Goal: Check status: Check status

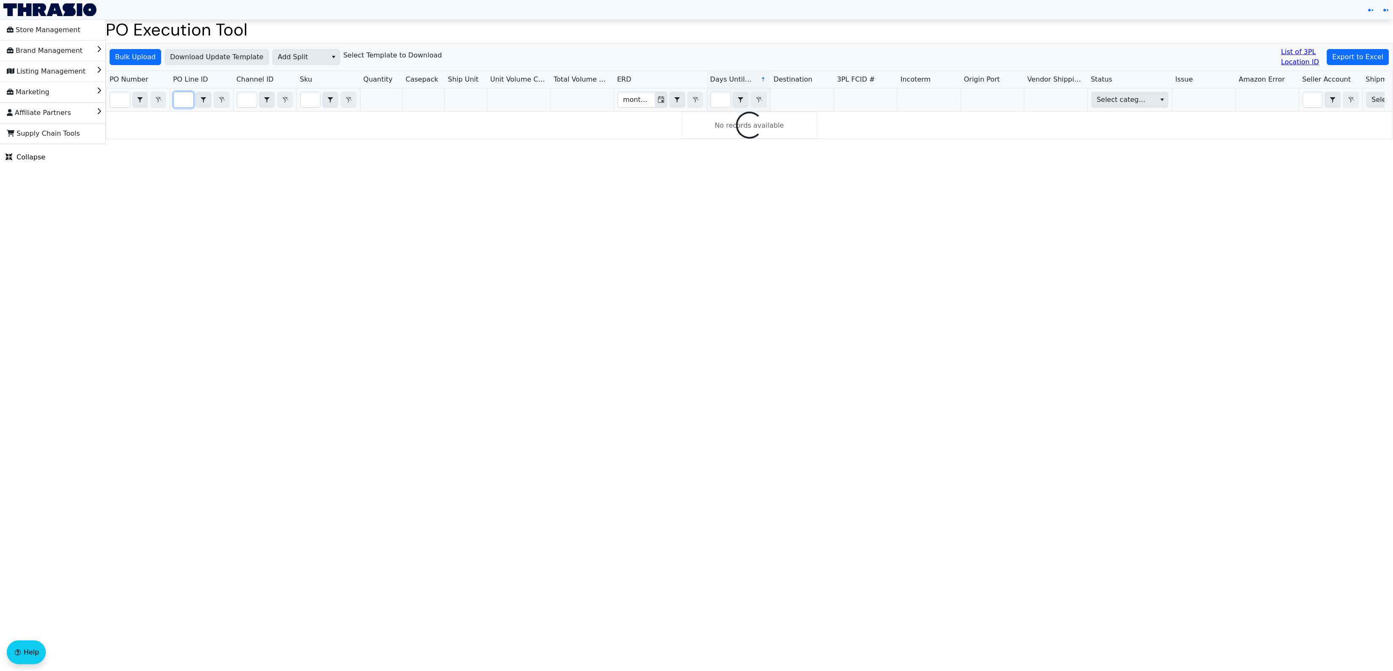
click at [176, 104] on input "Filter" at bounding box center [183, 99] width 19 height 15
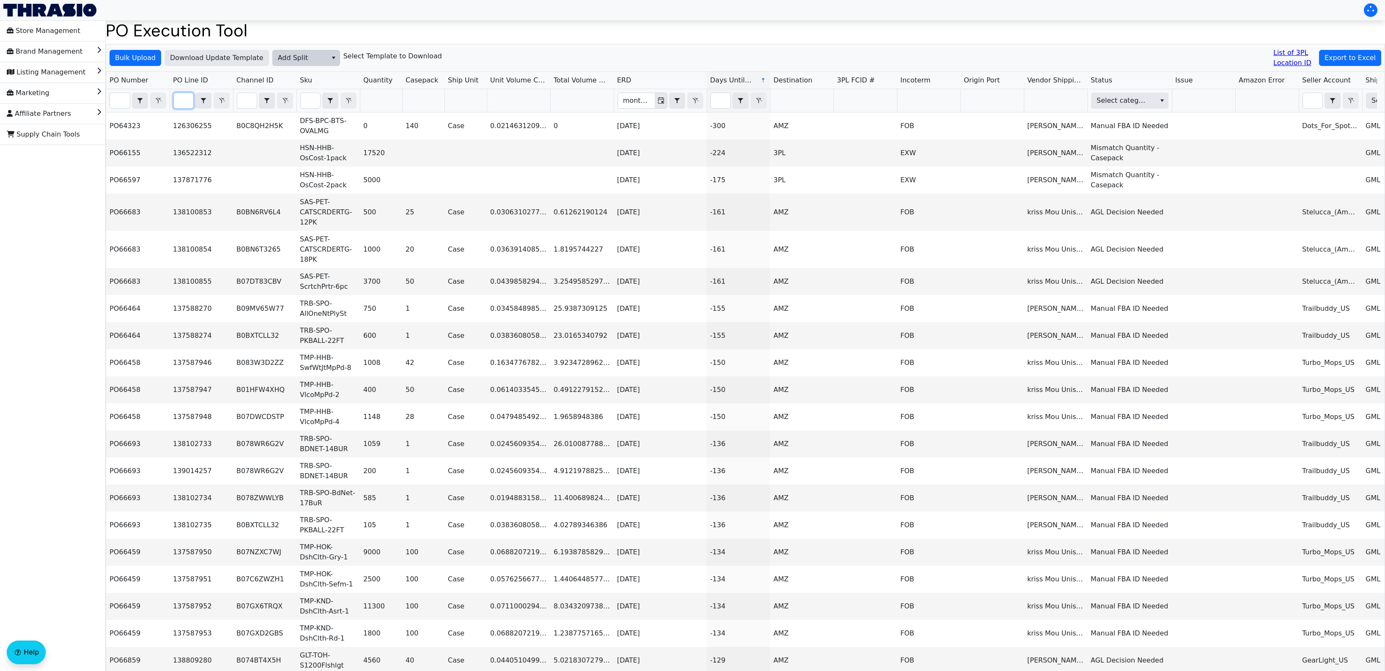
paste input "PO67142"
type input "PO67142"
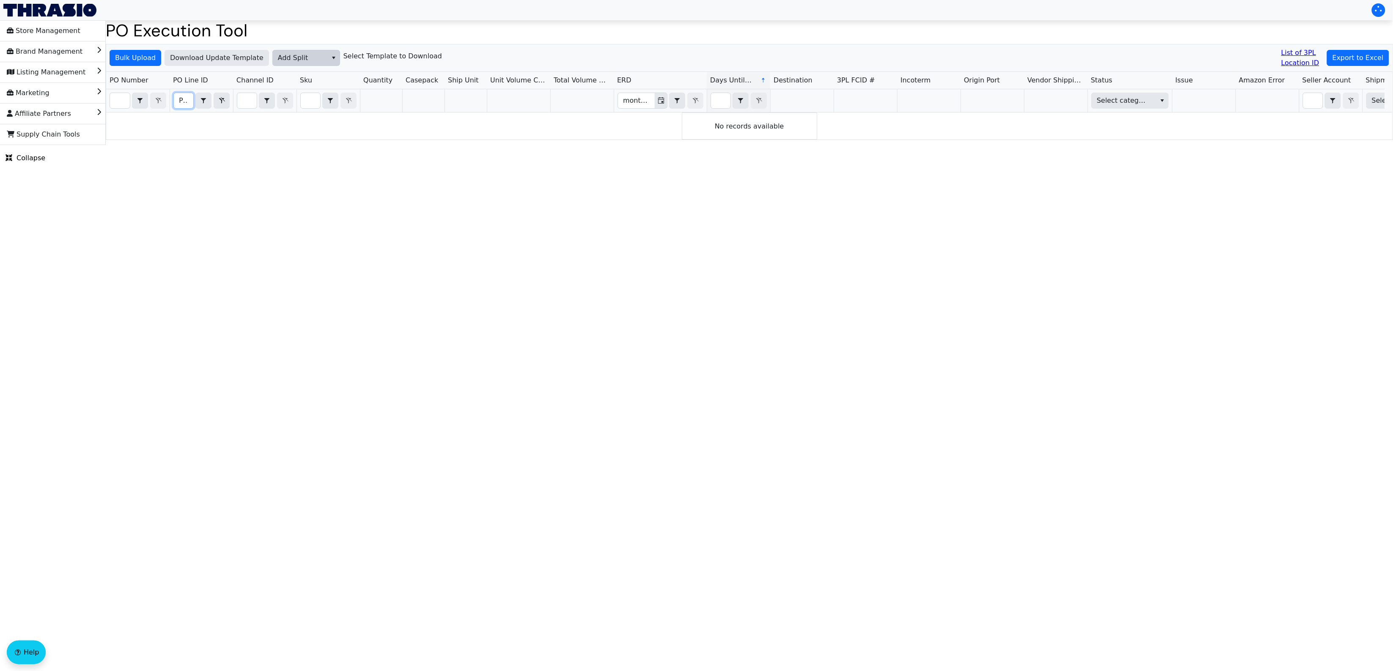
scroll to position [0, 20]
click at [184, 104] on input "PO67142" at bounding box center [183, 100] width 19 height 15
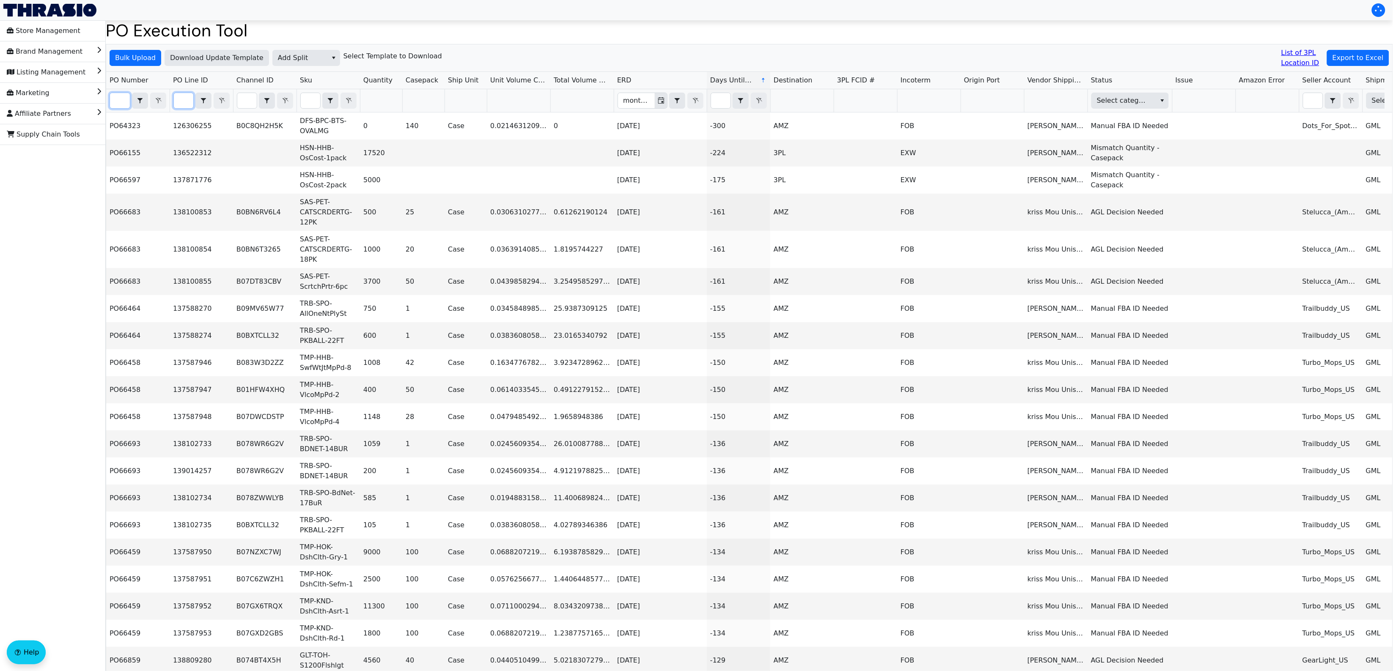
click at [122, 100] on input "Filter" at bounding box center [120, 100] width 20 height 15
paste input "PO67142"
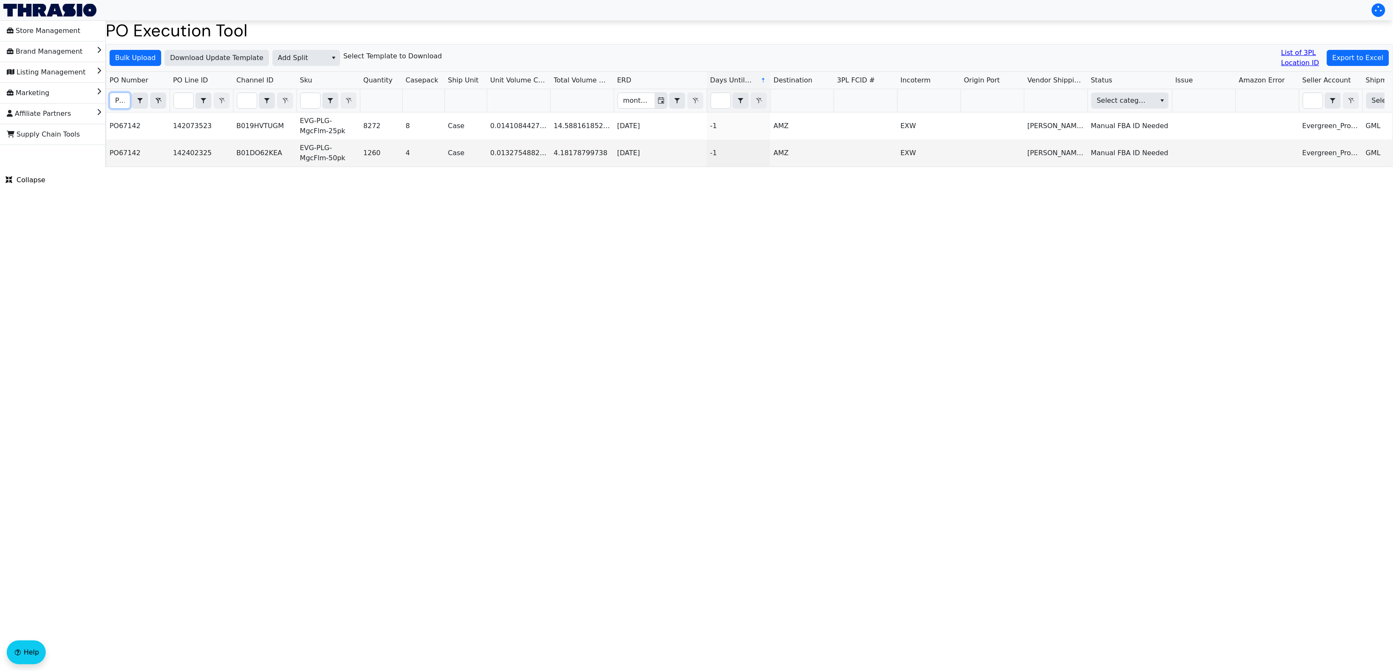
scroll to position [0, 20]
type input "PO67142"
click at [408, 167] on html "Store Management Brand Management Listing Management Marketing Affiliate Partne…" at bounding box center [696, 83] width 1393 height 167
click at [673, 167] on html "Store Management Brand Management Listing Management Marketing Affiliate Partne…" at bounding box center [696, 83] width 1393 height 167
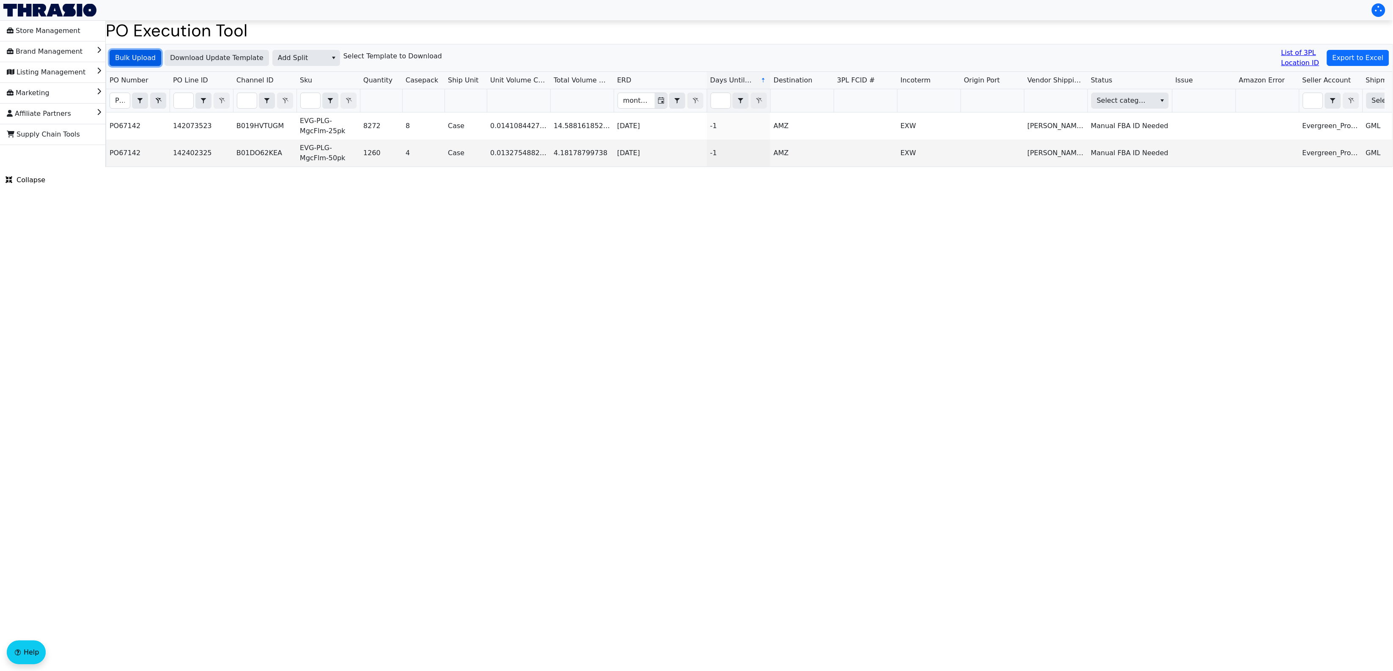
click at [136, 54] on span "Bulk Upload" at bounding box center [135, 58] width 41 height 10
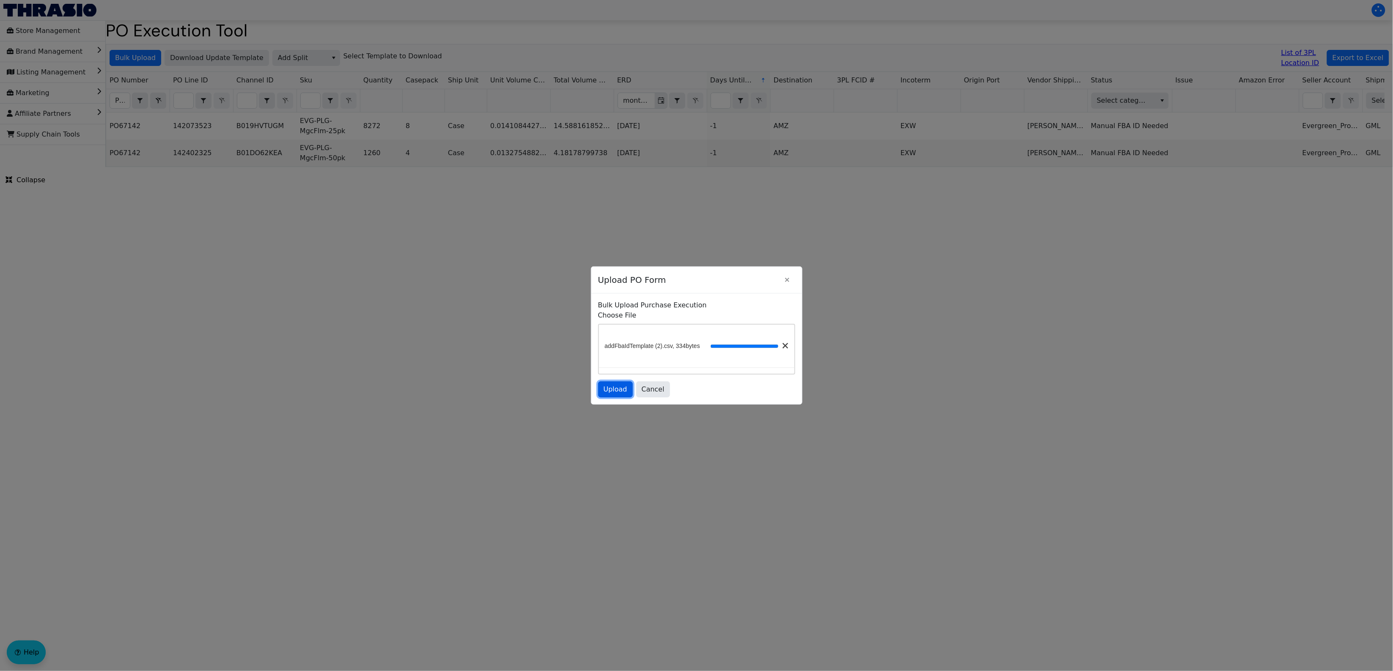
click at [623, 385] on span "Upload" at bounding box center [616, 389] width 24 height 10
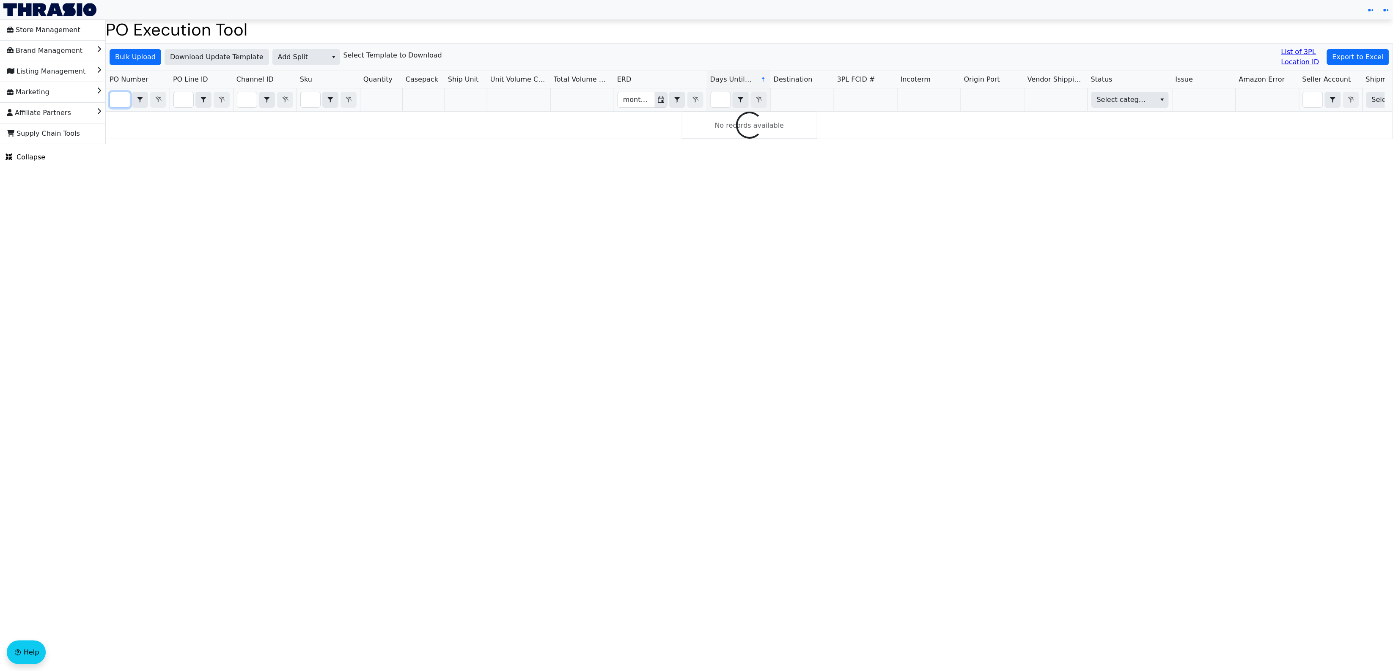
click at [123, 98] on input "Filter" at bounding box center [120, 99] width 20 height 15
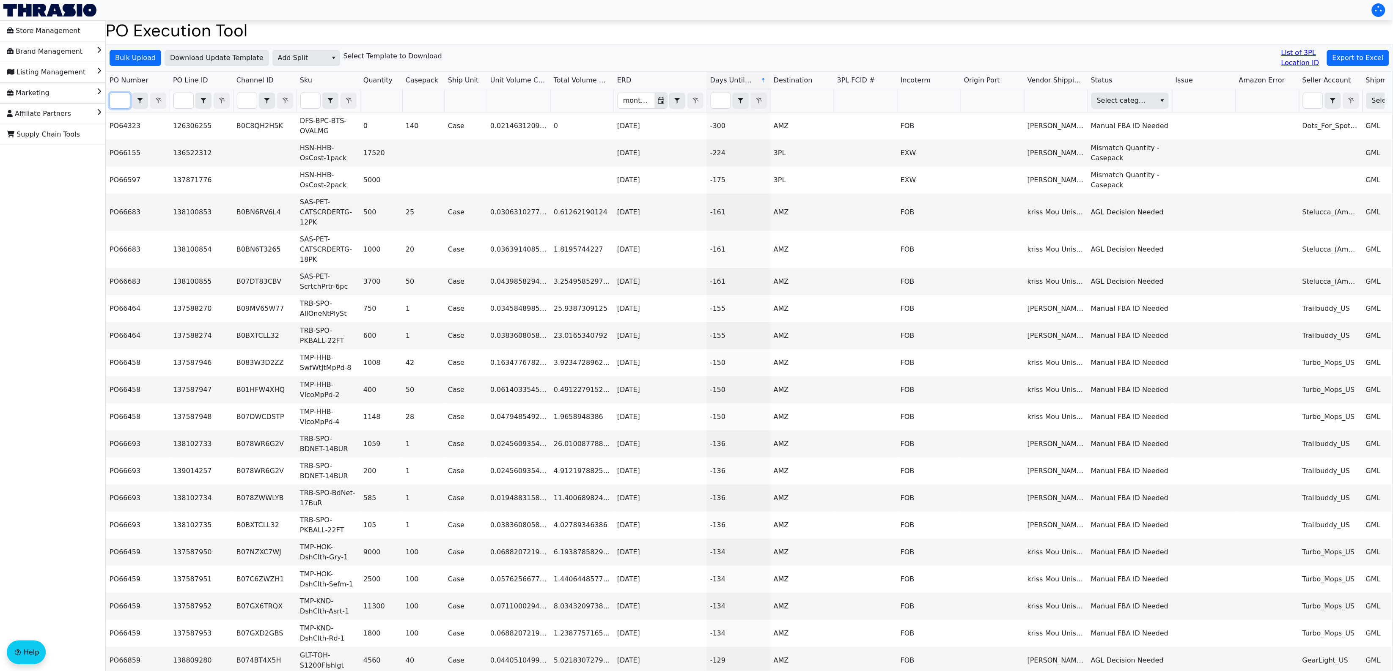
paste input "PO67142"
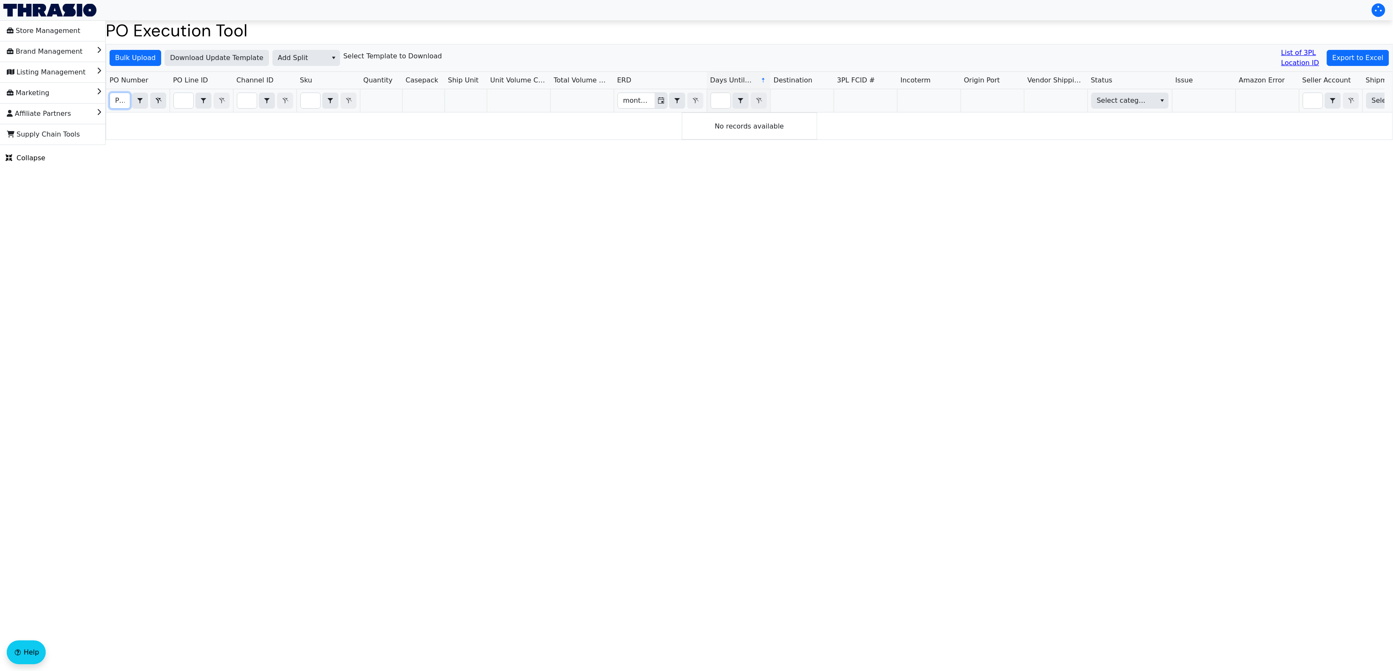
scroll to position [0, 20]
type input "PO67142"
click at [112, 100] on input "PO67142" at bounding box center [120, 100] width 20 height 15
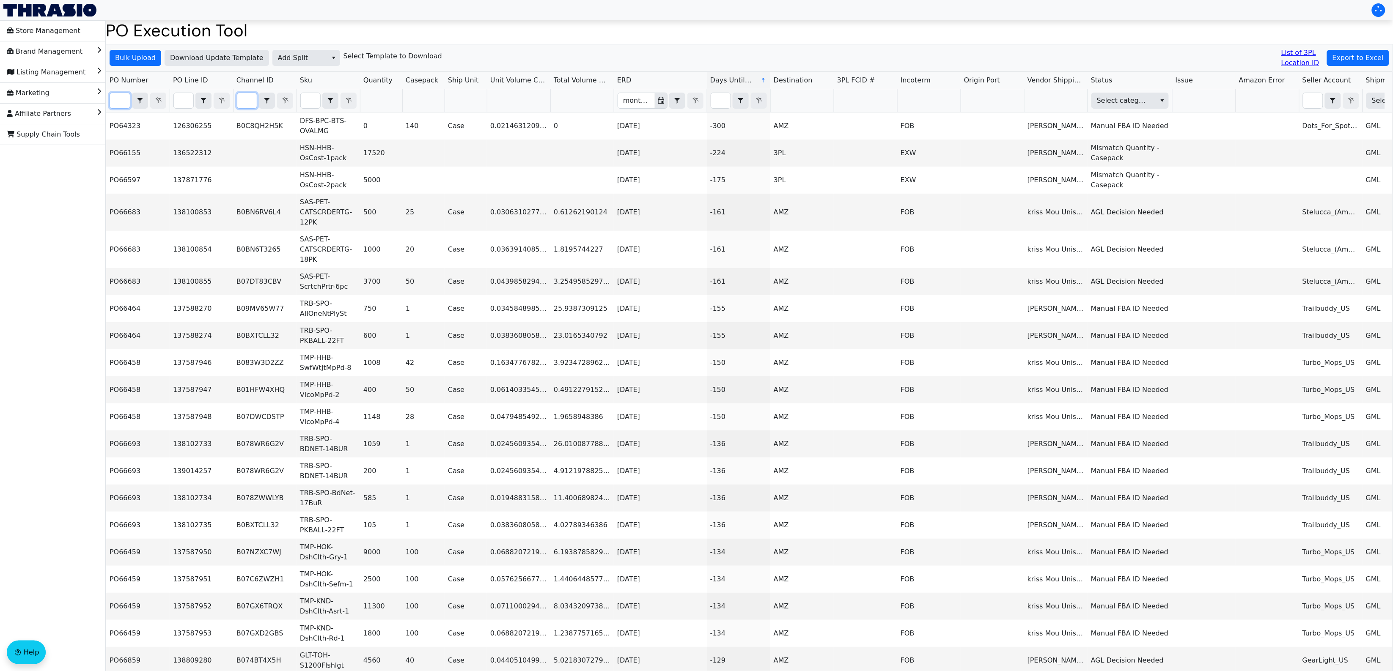
click at [241, 107] on input "Filter" at bounding box center [246, 100] width 19 height 15
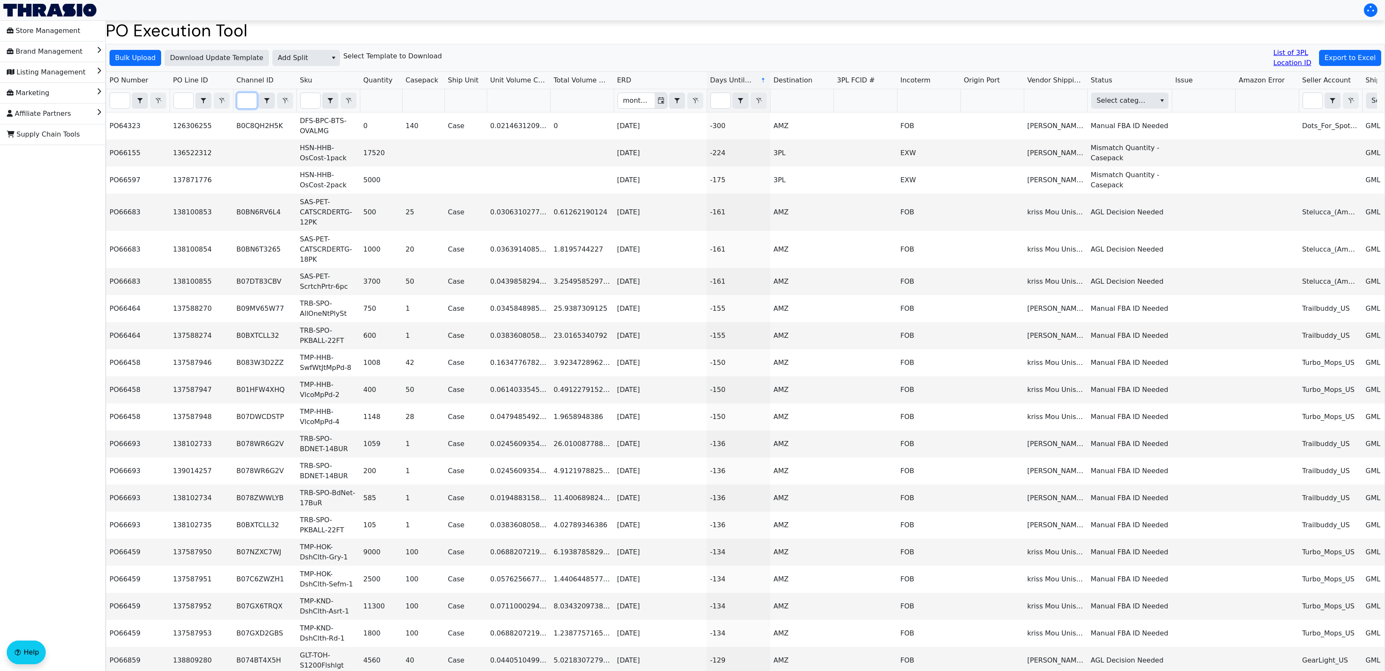
paste input "B07GSKFCJF"
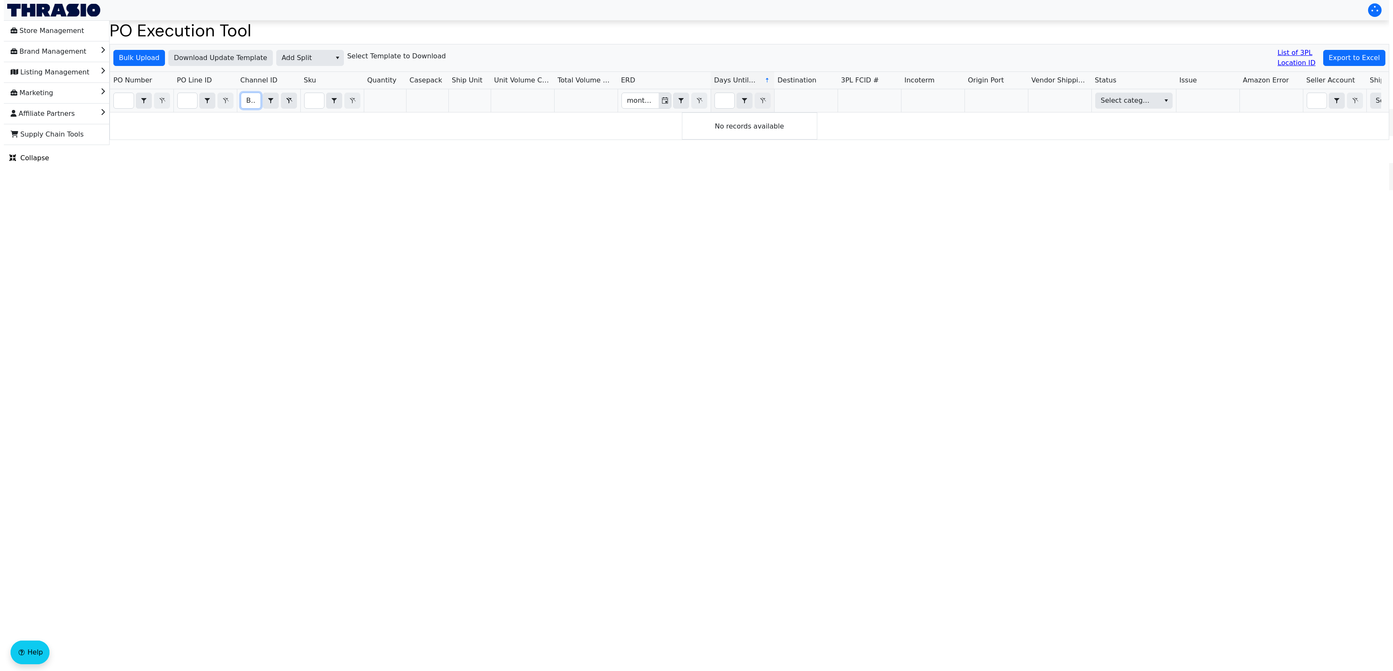
scroll to position [0, 31]
type input "B07GSKFCJF"
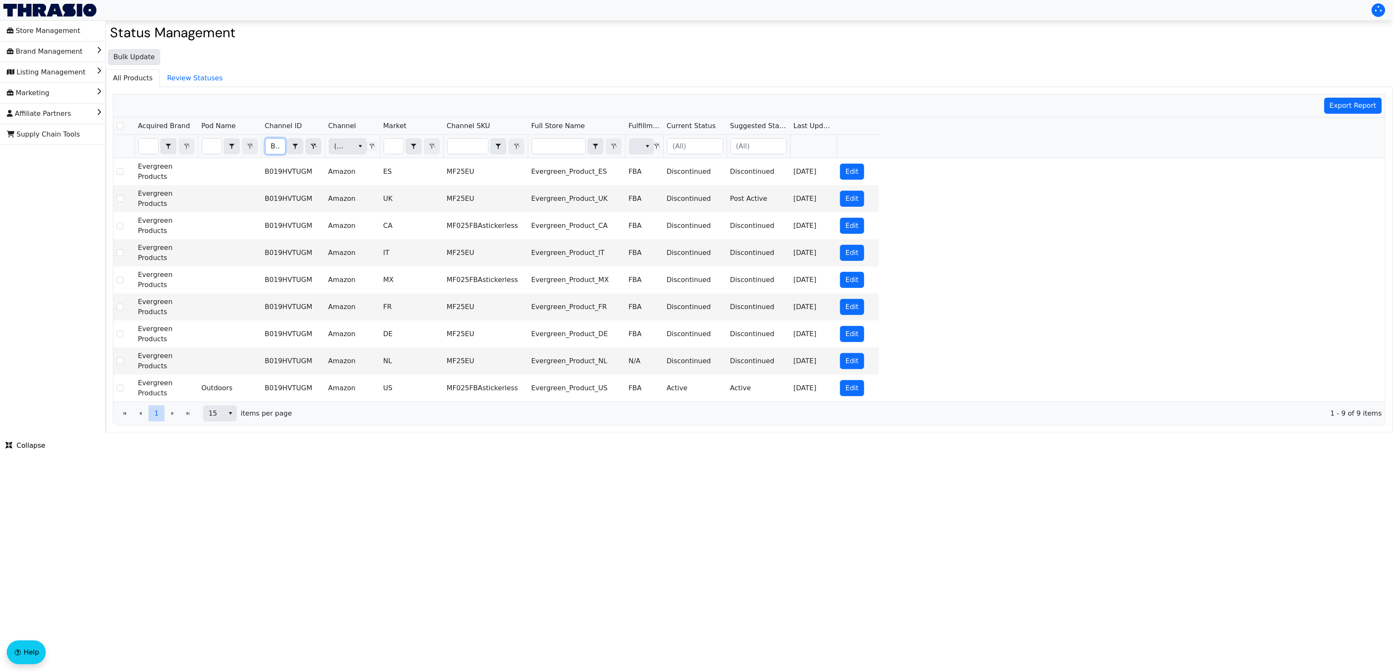
click at [273, 148] on input "B019HVTUGM" at bounding box center [275, 146] width 19 height 15
type input "B07GSKFCJF"
checkbox input "true"
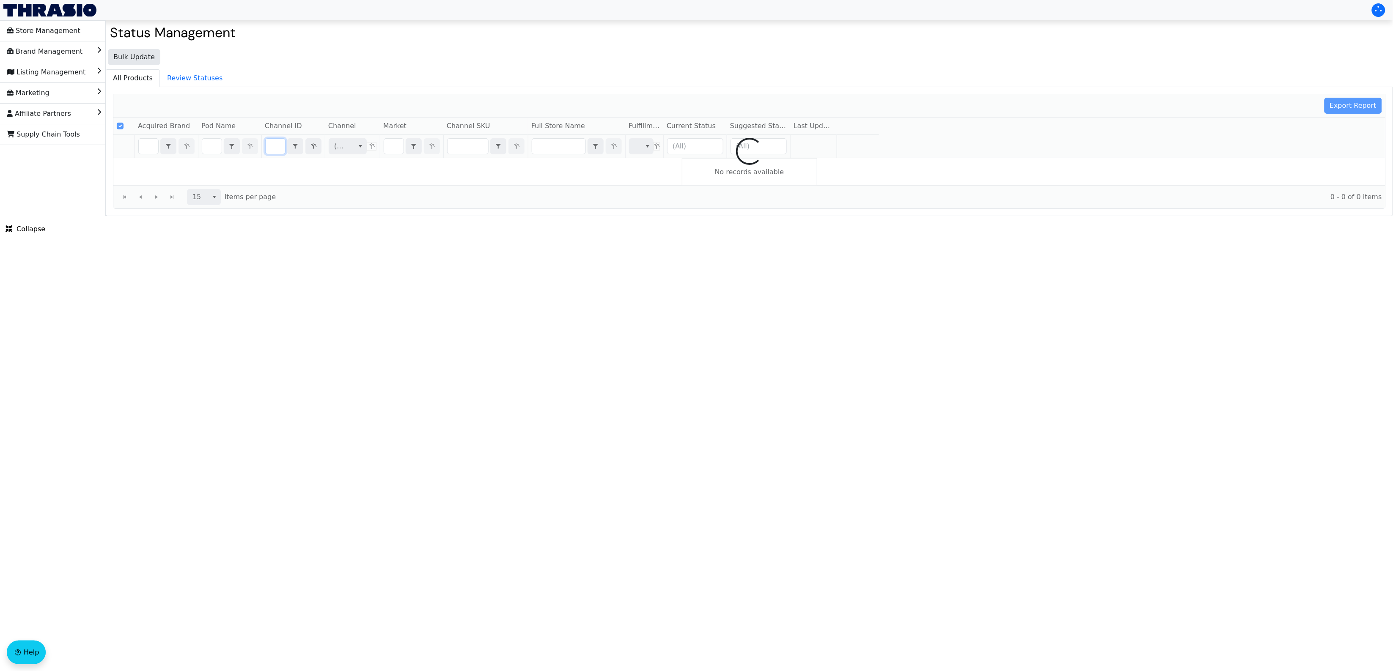
type input "B07GSKFCJF"
click at [589, 216] on html "Store Management Brand Management Listing Management Marketing Affiliate Partne…" at bounding box center [696, 108] width 1393 height 216
checkbox input "false"
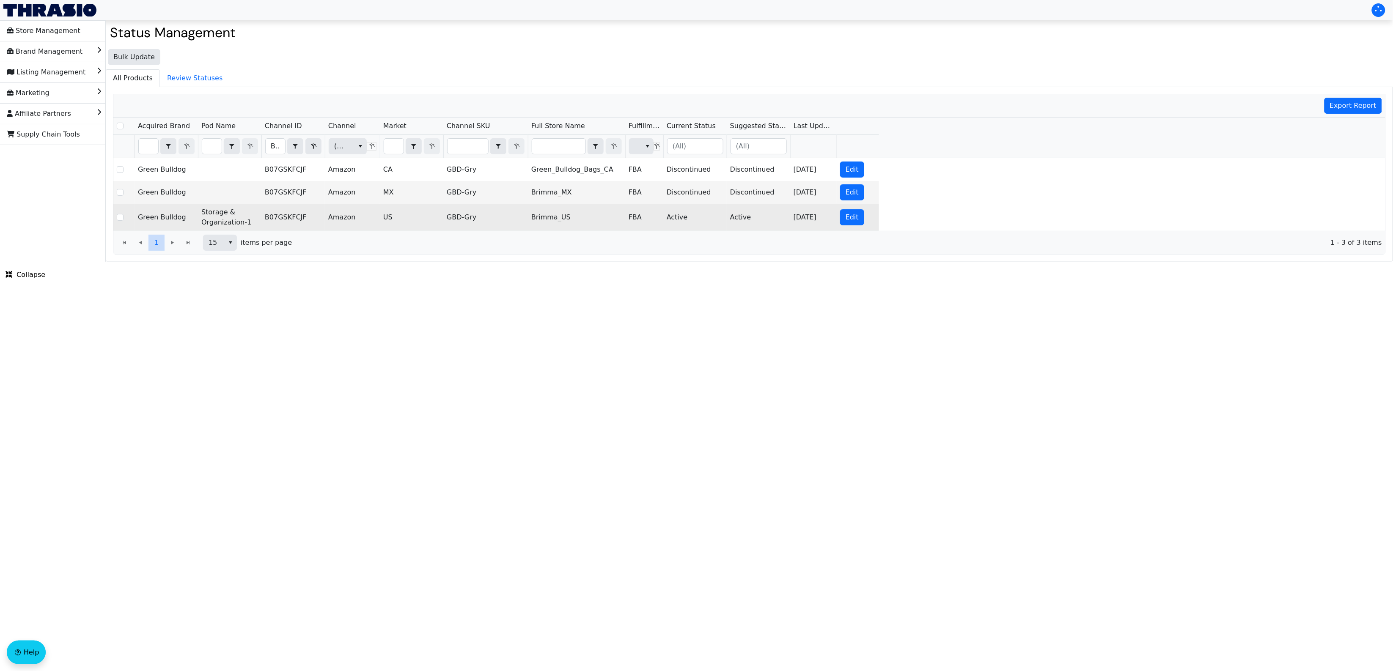
click at [459, 217] on td "GBD-Gry" at bounding box center [485, 217] width 85 height 27
copy td "GBD-Gry"
